Goal: Task Accomplishment & Management: Manage account settings

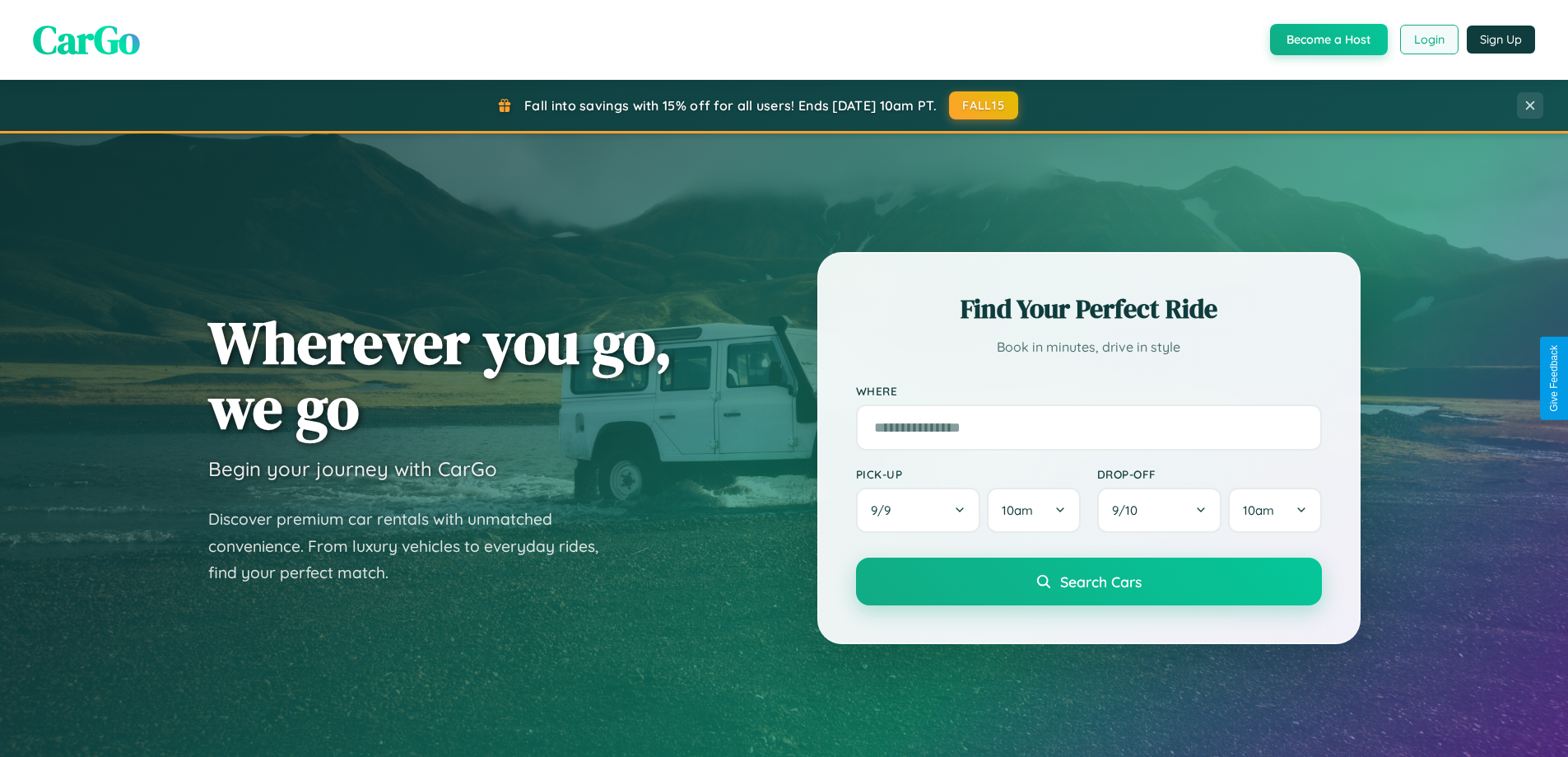
click at [1428, 39] on button "Login" at bounding box center [1429, 39] width 58 height 30
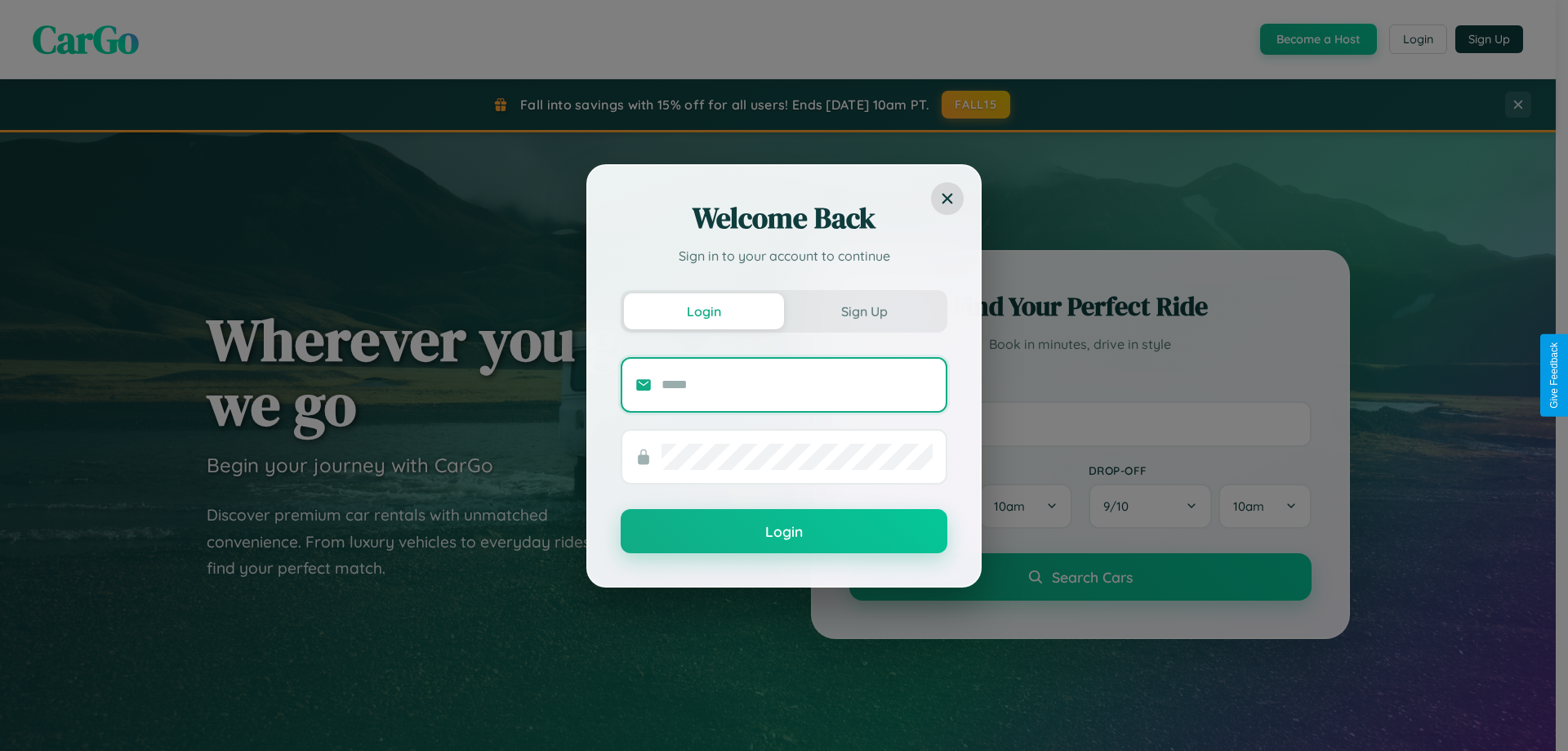
click at [797, 384] on input "text" at bounding box center [797, 384] width 271 height 26
type input "**********"
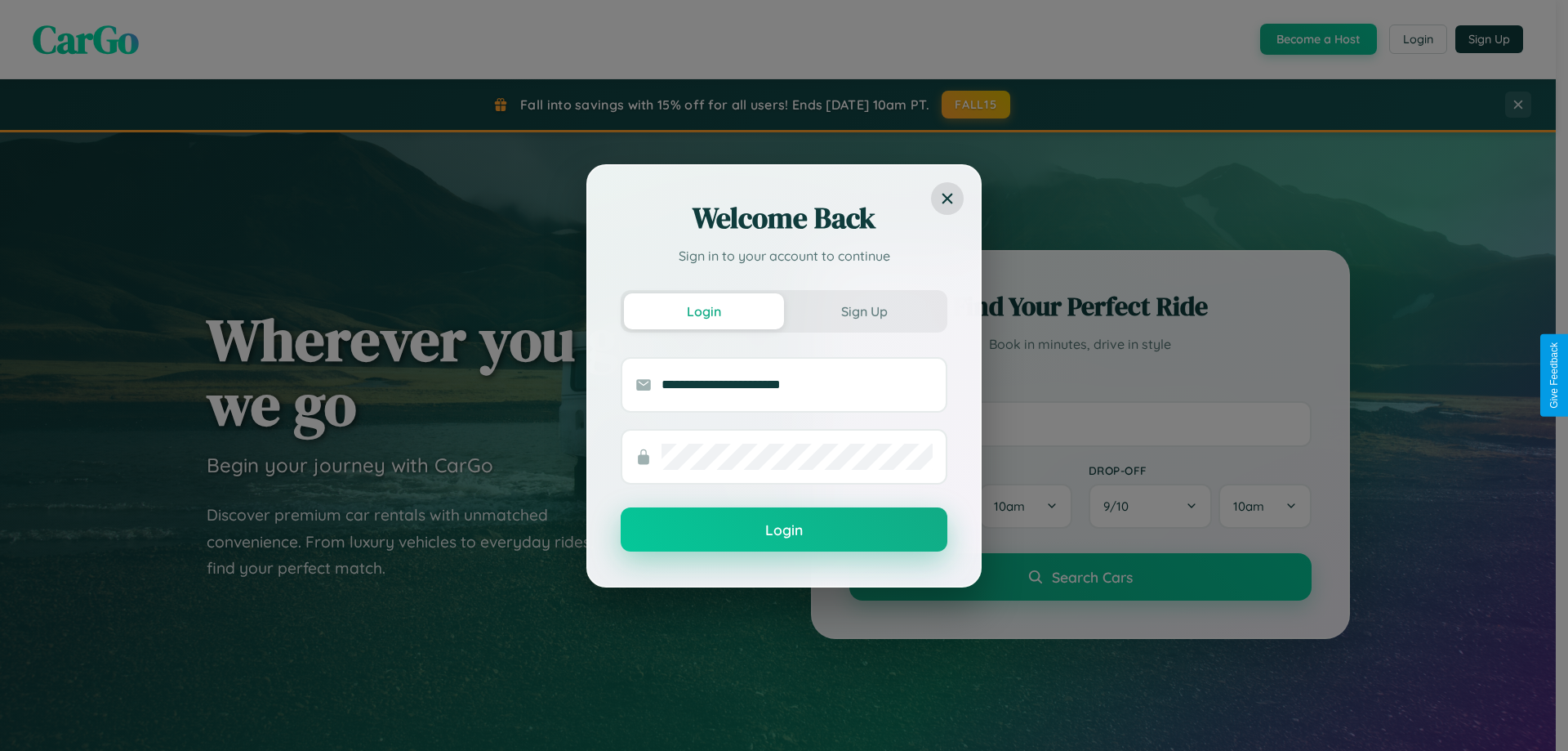
click at [784, 530] on button "Login" at bounding box center [784, 529] width 327 height 44
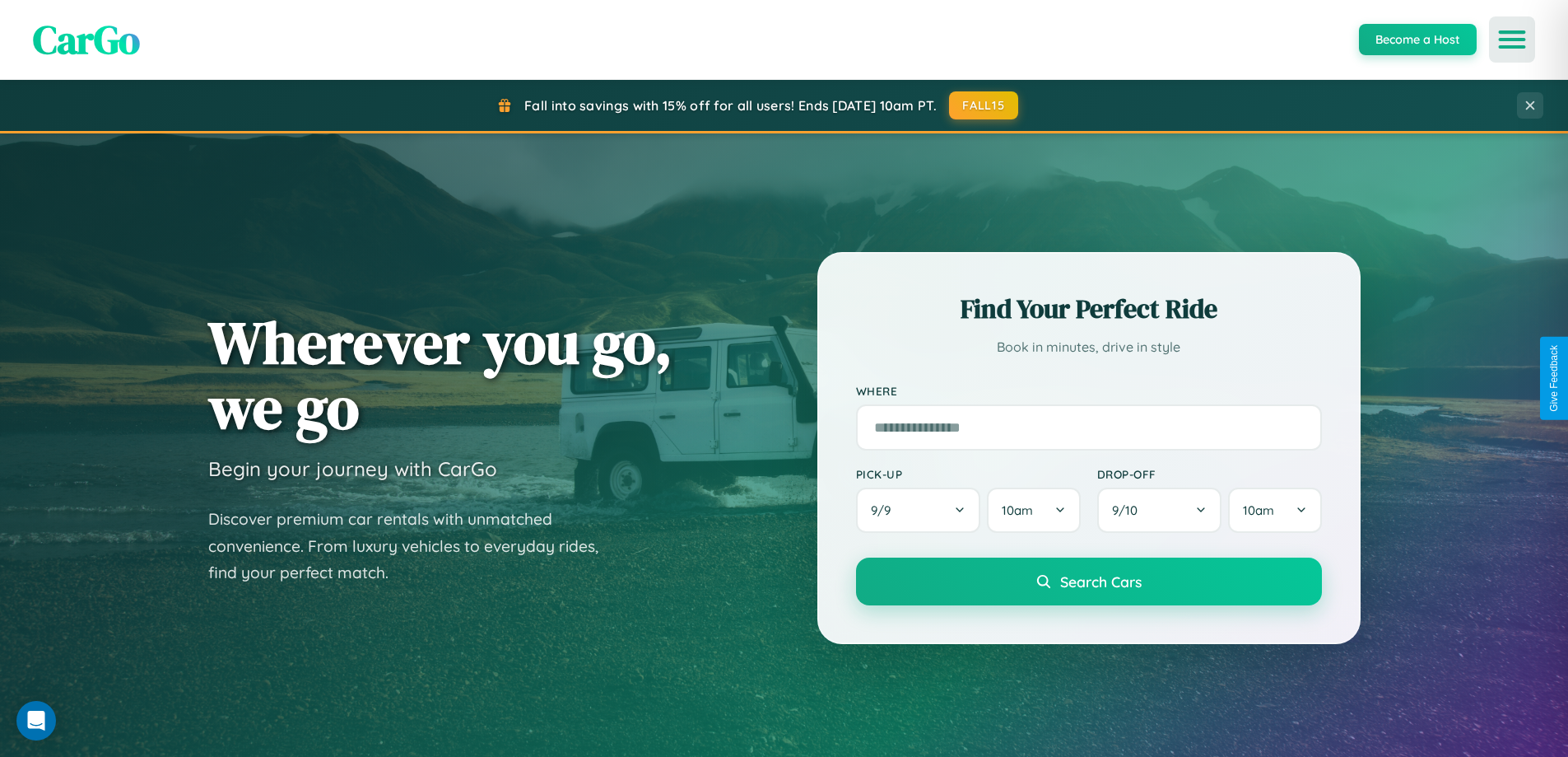
click at [1512, 39] on icon "Open menu" at bounding box center [1512, 39] width 24 height 15
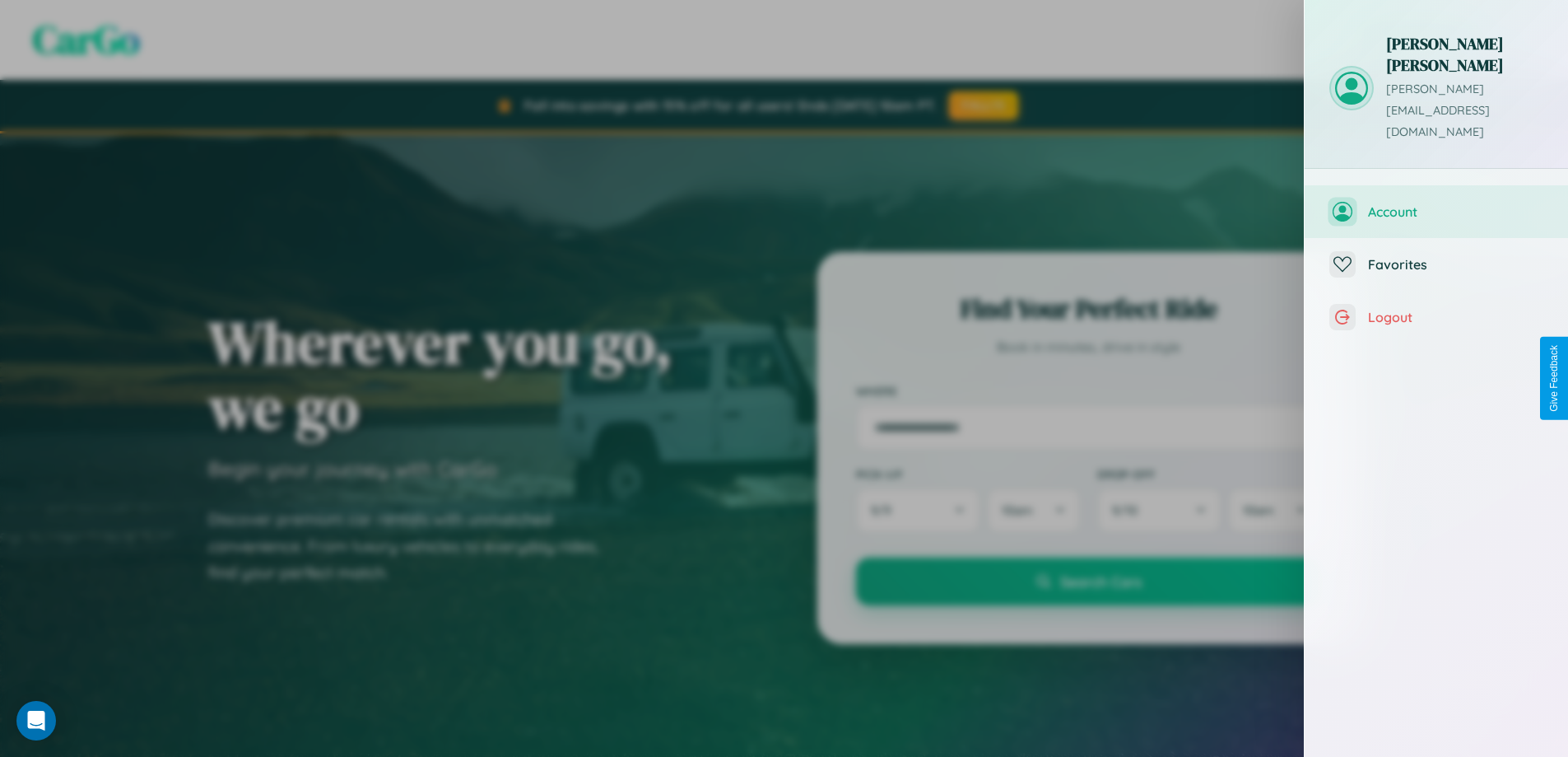
click at [1436, 203] on span "Account" at bounding box center [1455, 211] width 176 height 16
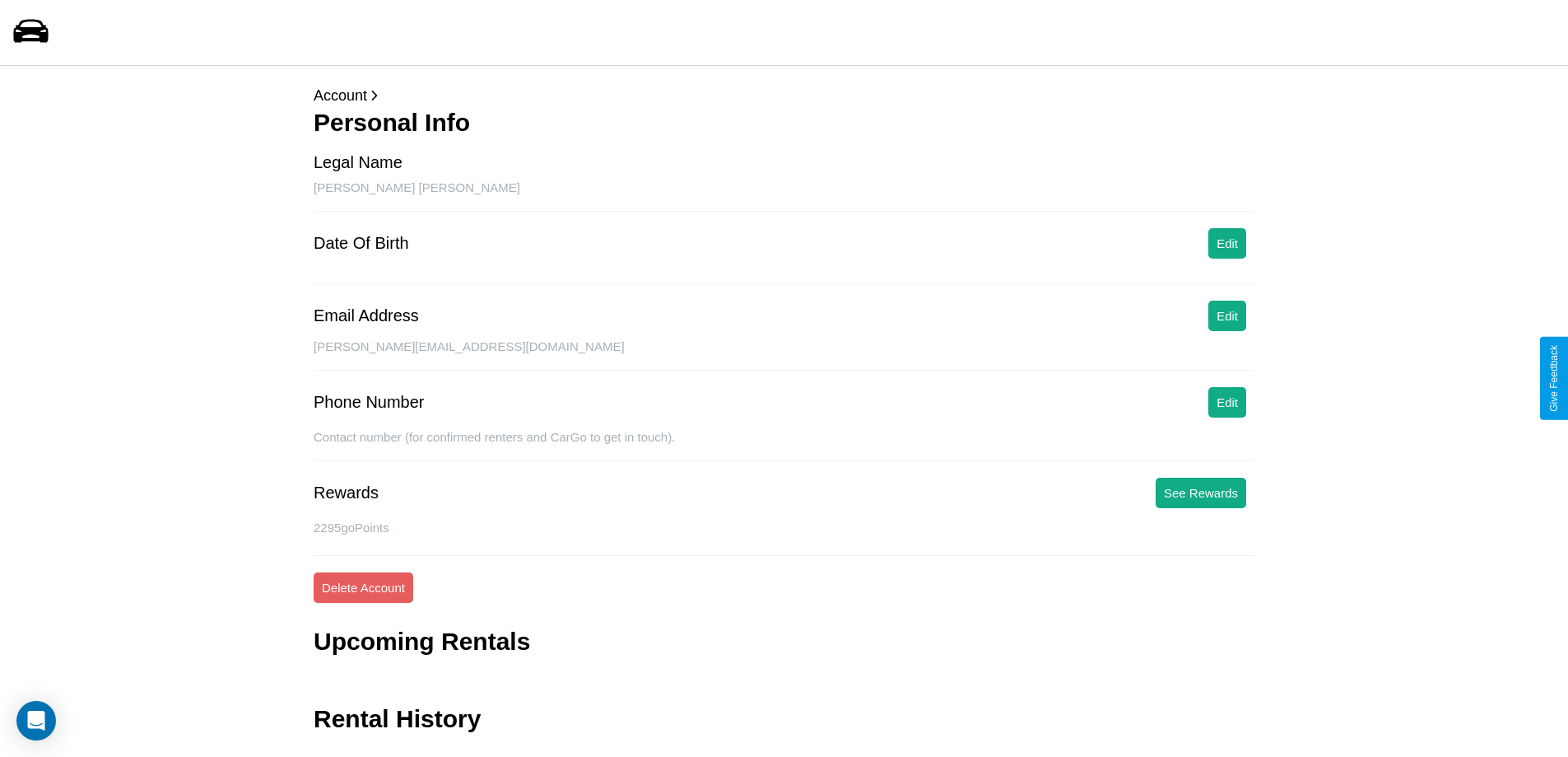
scroll to position [39, 0]
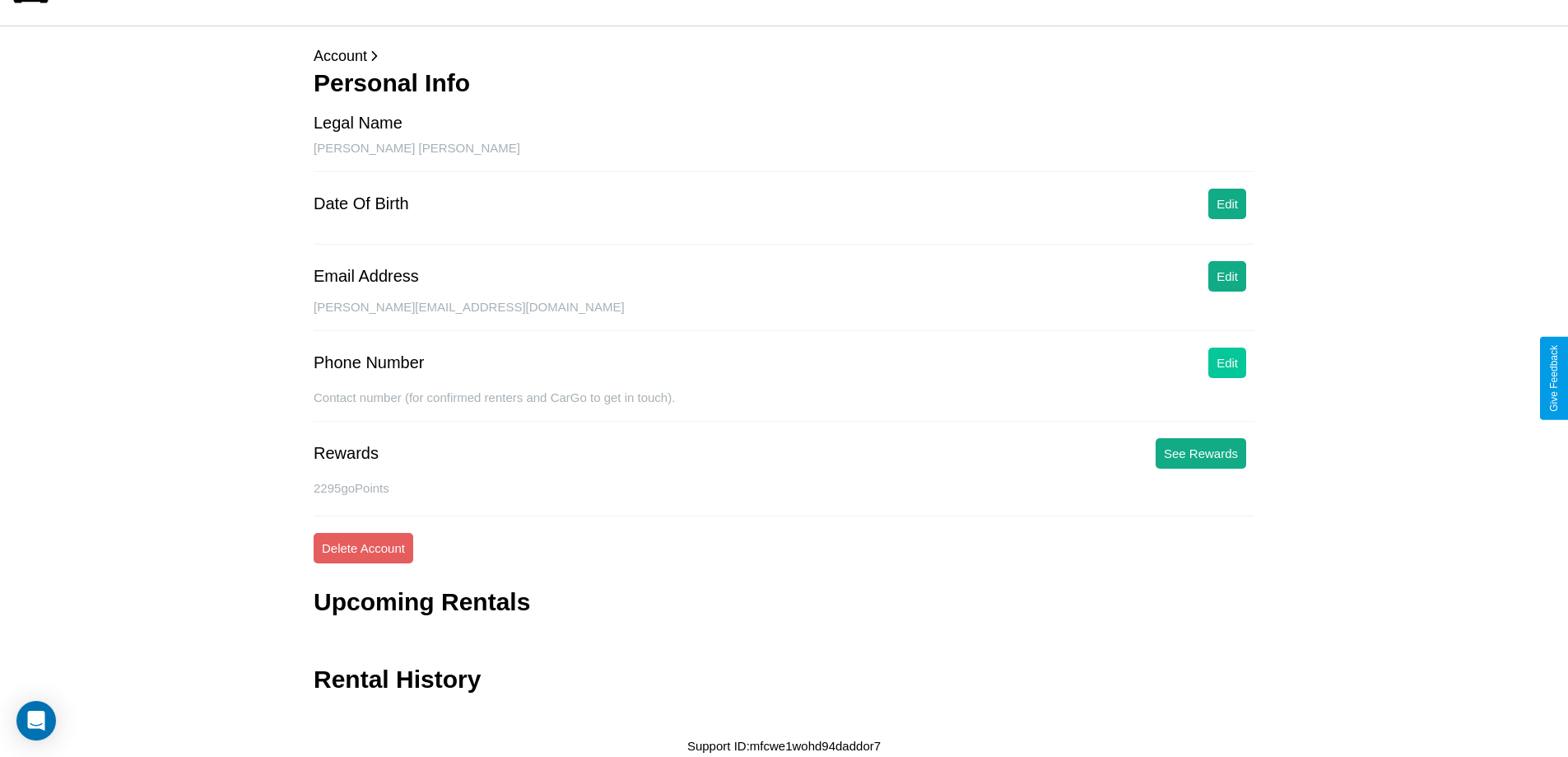
click at [1227, 363] on button "Edit" at bounding box center [1227, 362] width 38 height 30
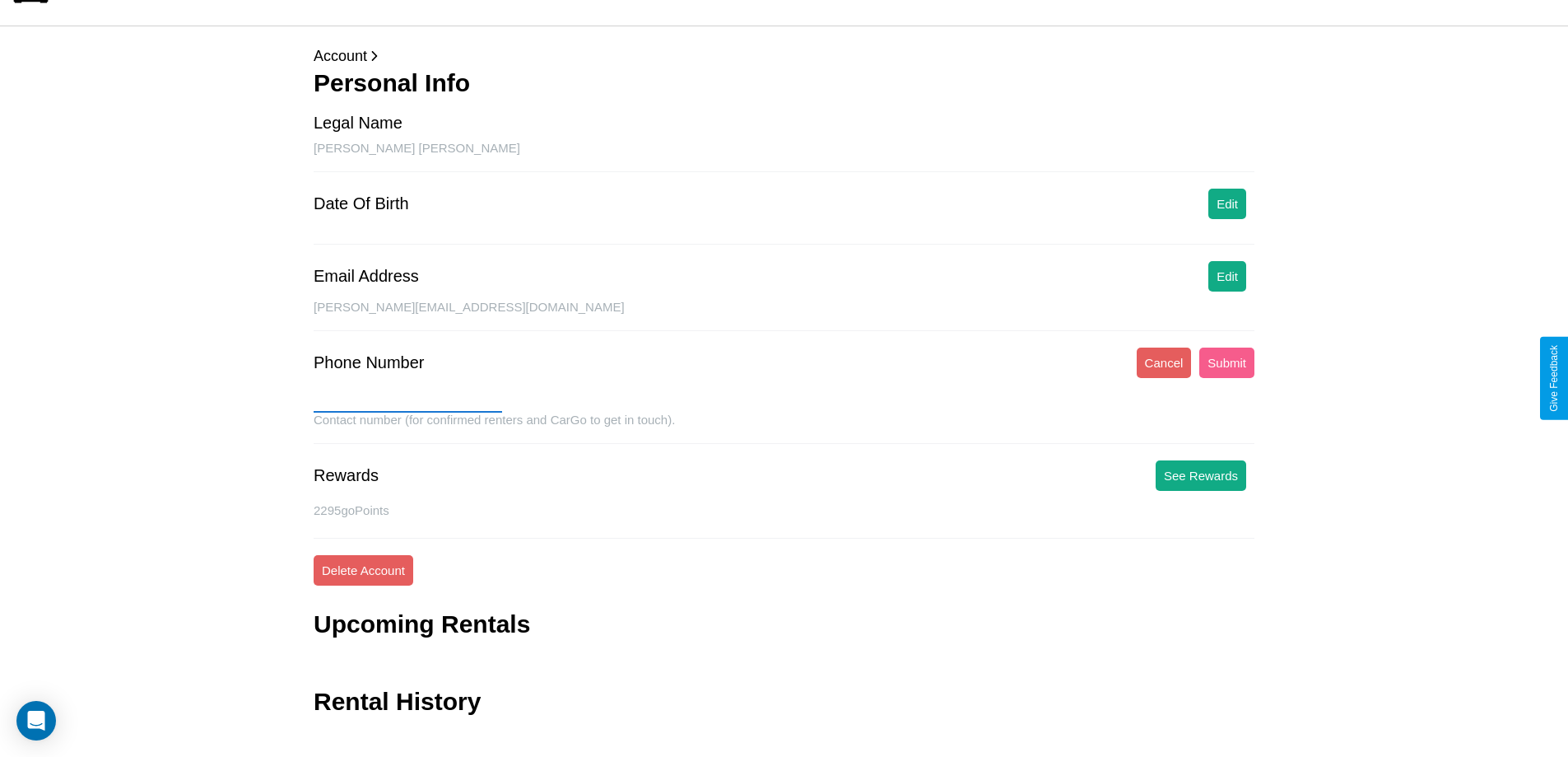
click at [407, 399] on input "text" at bounding box center [407, 399] width 188 height 26
type input "**********"
click at [1227, 363] on button "Submit" at bounding box center [1227, 362] width 56 height 30
